Goal: Task Accomplishment & Management: Manage account settings

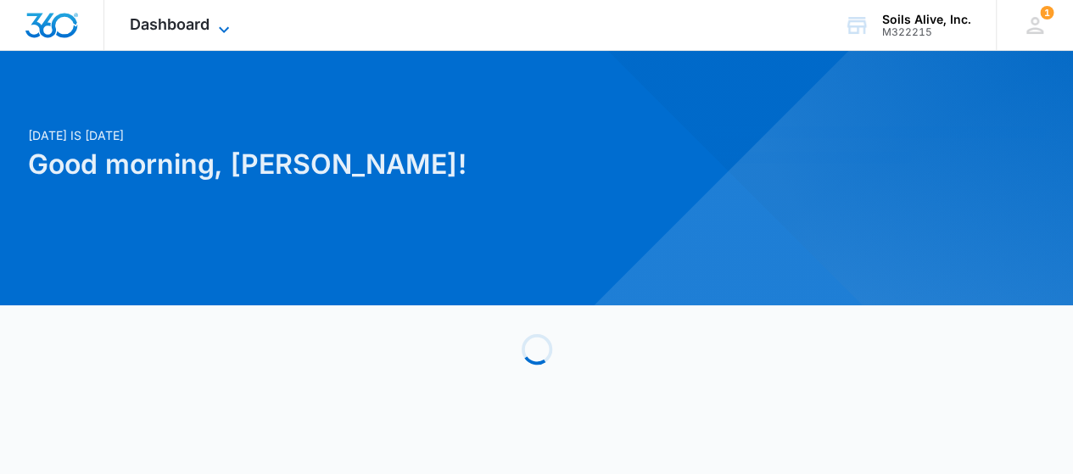
click at [220, 23] on icon at bounding box center [224, 30] width 20 height 20
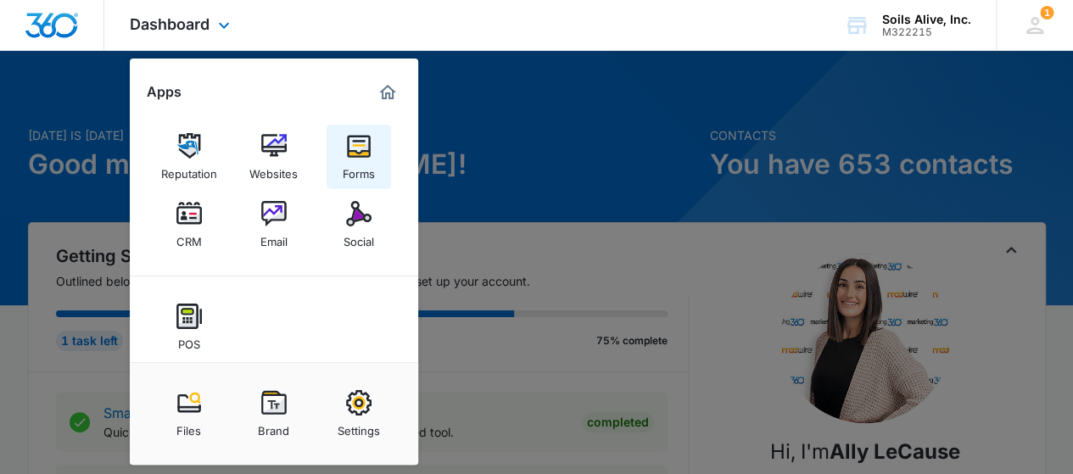
click at [345, 165] on div "Forms" at bounding box center [359, 170] width 32 height 22
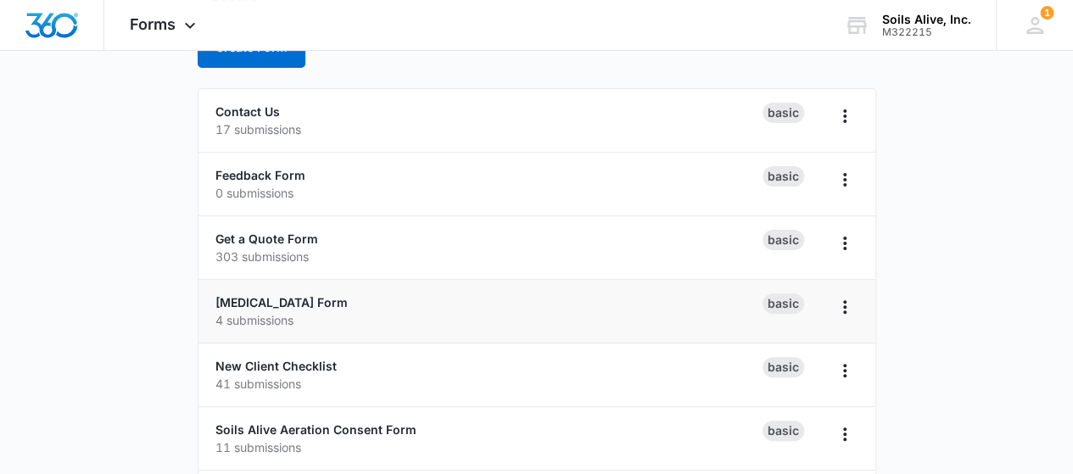
scroll to position [170, 0]
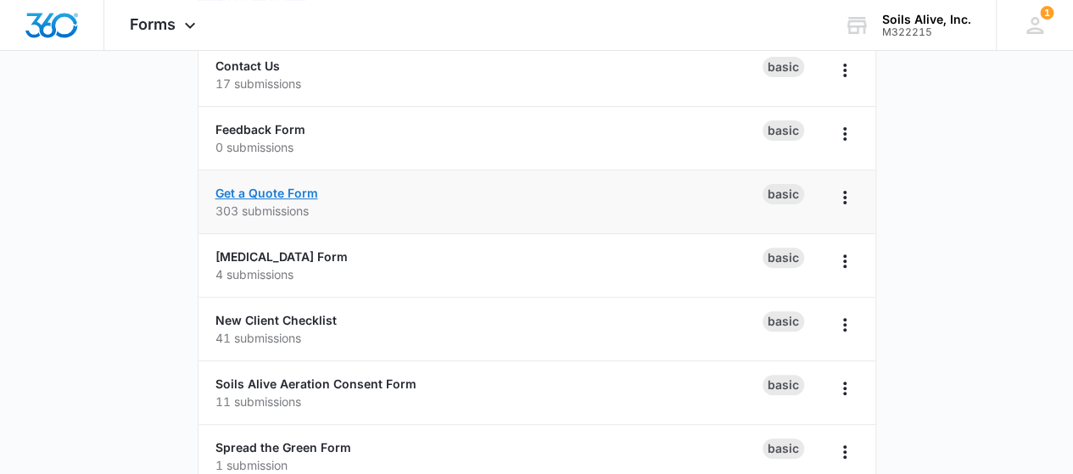
click at [260, 197] on link "Get a Quote Form" at bounding box center [266, 193] width 103 height 14
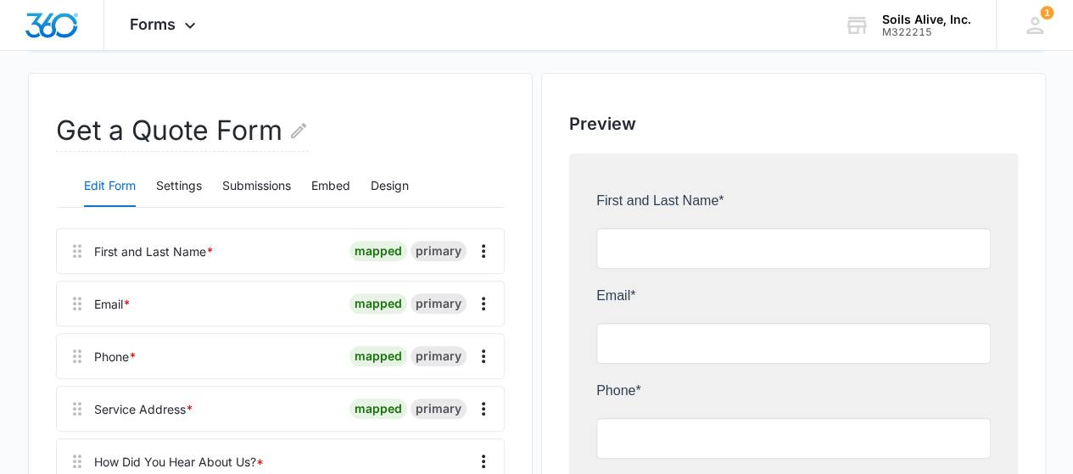
scroll to position [127, 0]
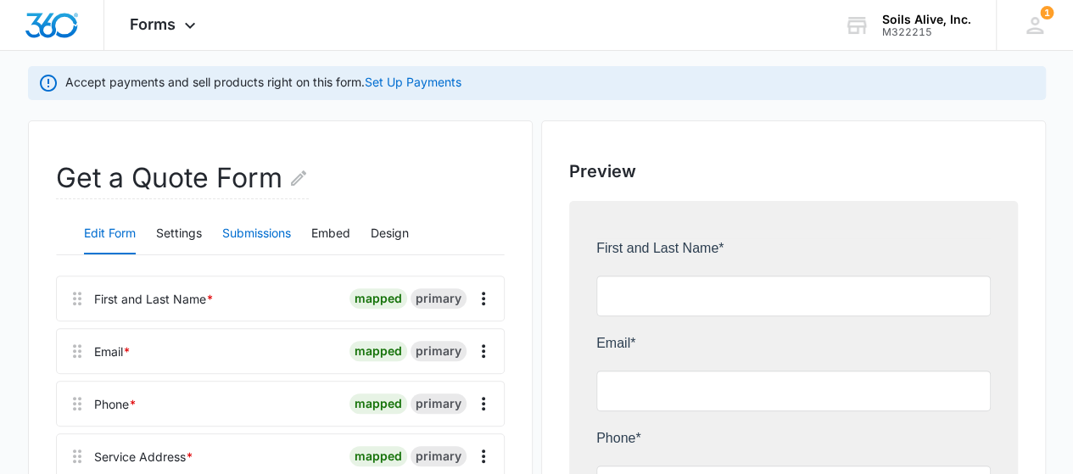
click at [274, 230] on button "Submissions" at bounding box center [256, 234] width 69 height 41
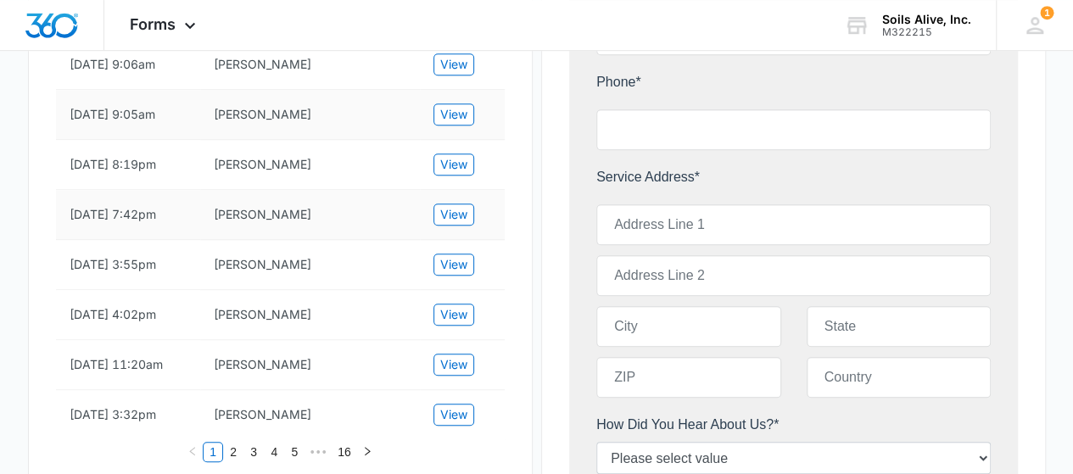
scroll to position [467, 0]
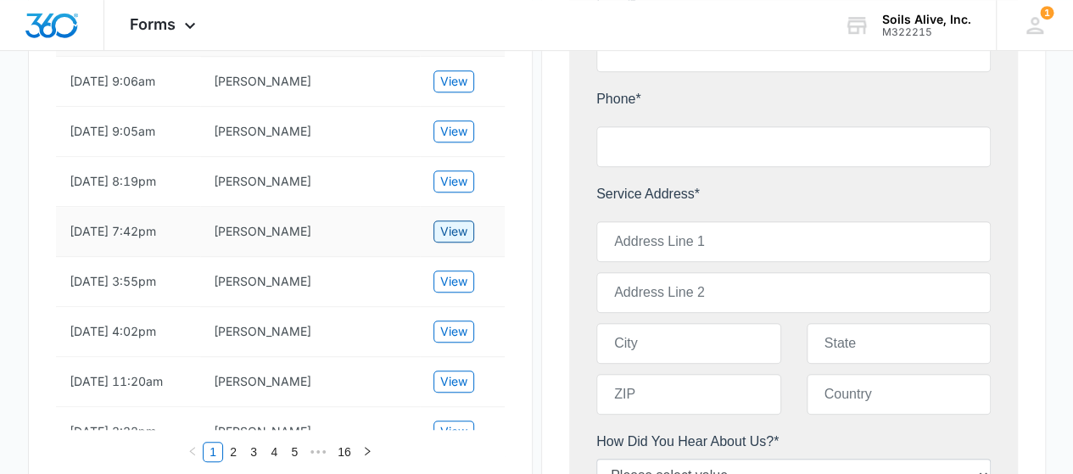
click at [455, 231] on span "View" at bounding box center [453, 231] width 27 height 19
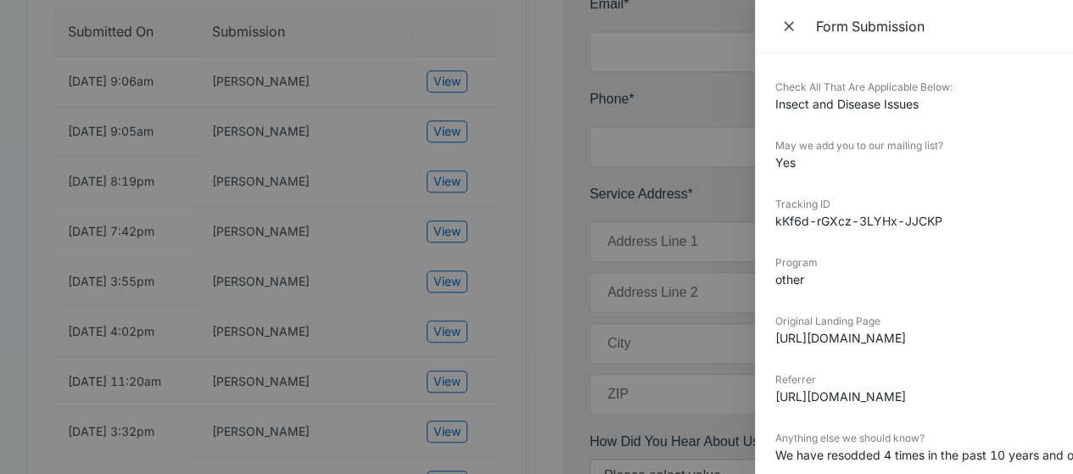
scroll to position [434, 0]
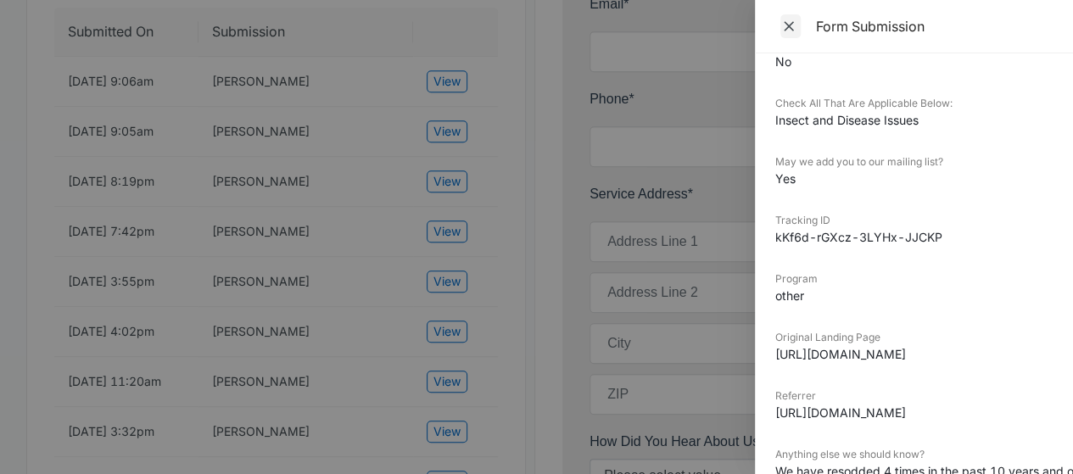
click at [789, 33] on icon "Close" at bounding box center [788, 26] width 17 height 17
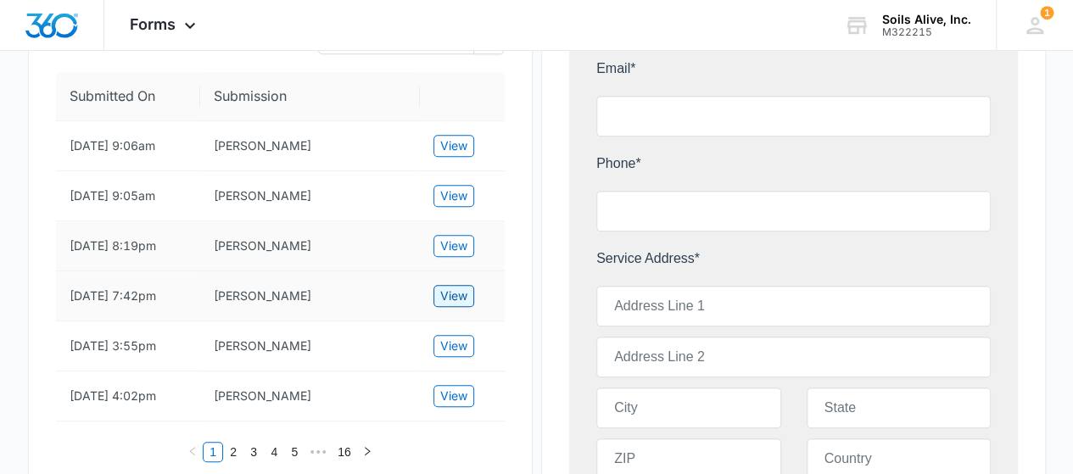
scroll to position [382, 0]
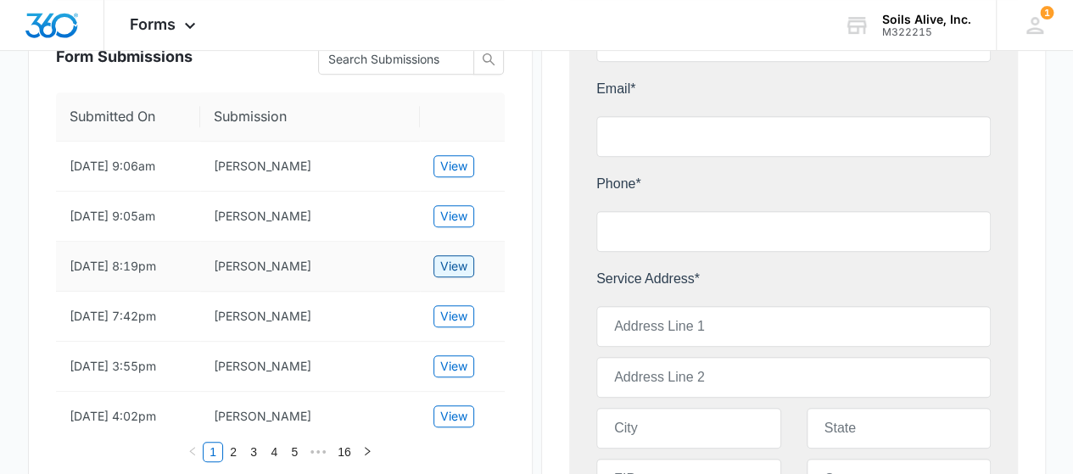
click at [461, 267] on span "View" at bounding box center [453, 266] width 27 height 19
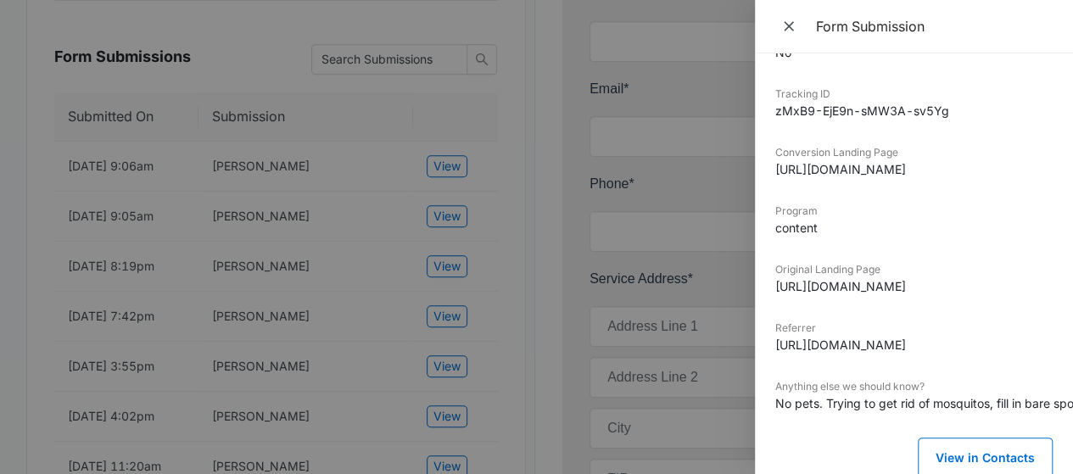
scroll to position [519, 0]
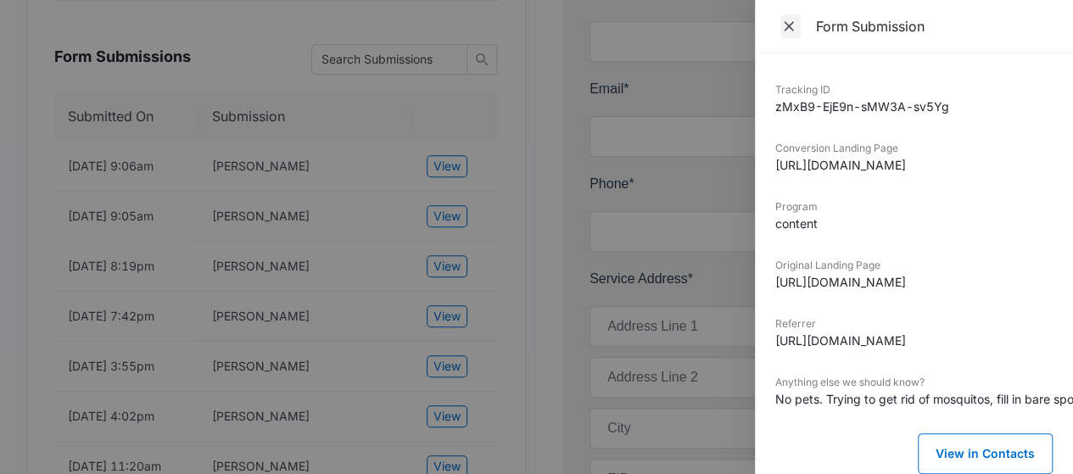
click at [797, 23] on icon "Close" at bounding box center [788, 26] width 17 height 17
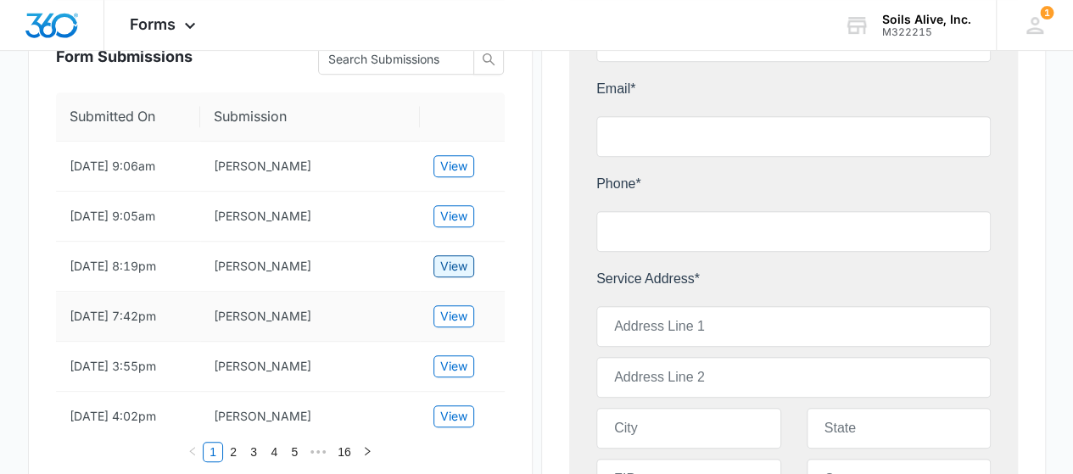
scroll to position [467, 0]
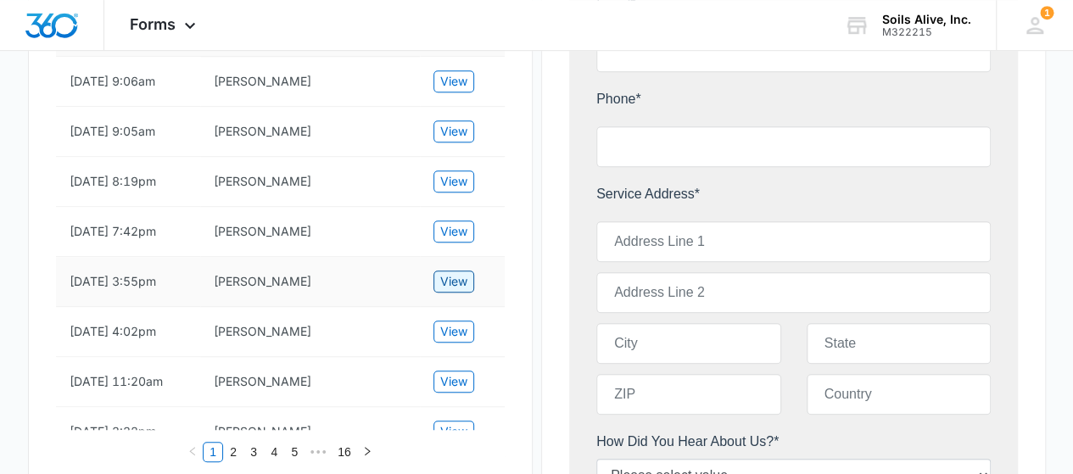
click at [443, 278] on span "View" at bounding box center [453, 281] width 27 height 19
